Goal: Book appointment/travel/reservation

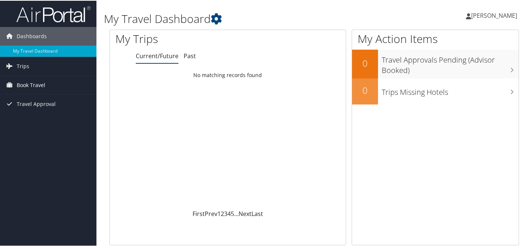
click at [32, 86] on span "Book Travel" at bounding box center [31, 84] width 29 height 19
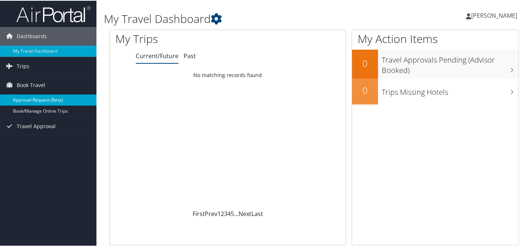
click at [33, 99] on link "Approval Request (Beta)" at bounding box center [48, 99] width 96 height 11
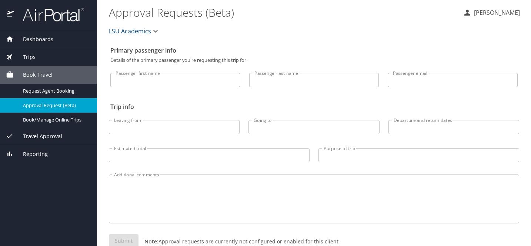
click at [138, 85] on input "Passenger first name" at bounding box center [175, 80] width 130 height 14
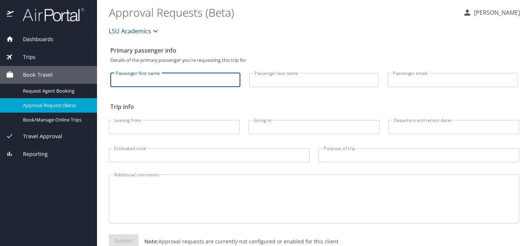
type input "Raymond"
type input "Tucker"
type input "rtucker1@lsu.edu"
click at [140, 128] on input "Leaving from" at bounding box center [174, 127] width 131 height 14
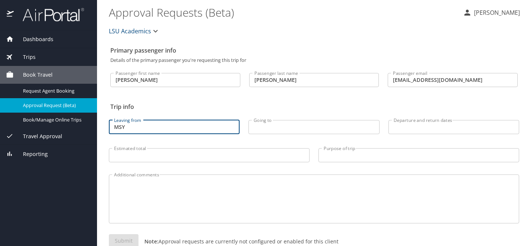
type input "MSY"
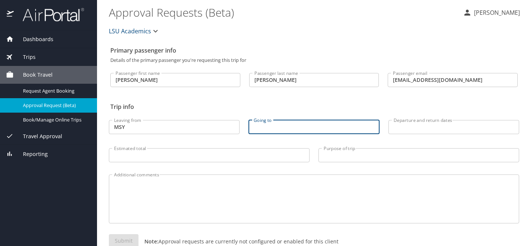
click at [268, 122] on input "Going to" at bounding box center [314, 127] width 131 height 14
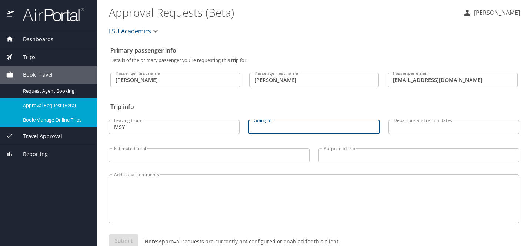
click at [62, 117] on span "Book/Manage Online Trips" at bounding box center [55, 119] width 65 height 7
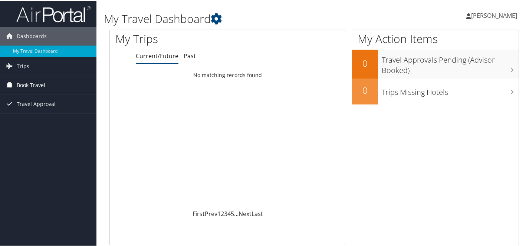
click at [26, 85] on span "Book Travel" at bounding box center [31, 84] width 29 height 19
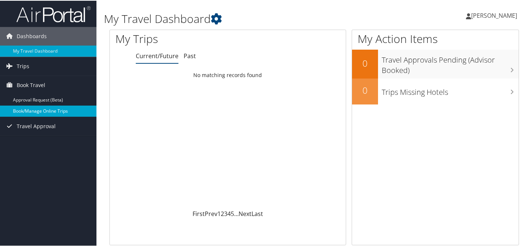
click at [27, 110] on link "Book/Manage Online Trips" at bounding box center [48, 110] width 96 height 11
